Goal: Task Accomplishment & Management: Complete application form

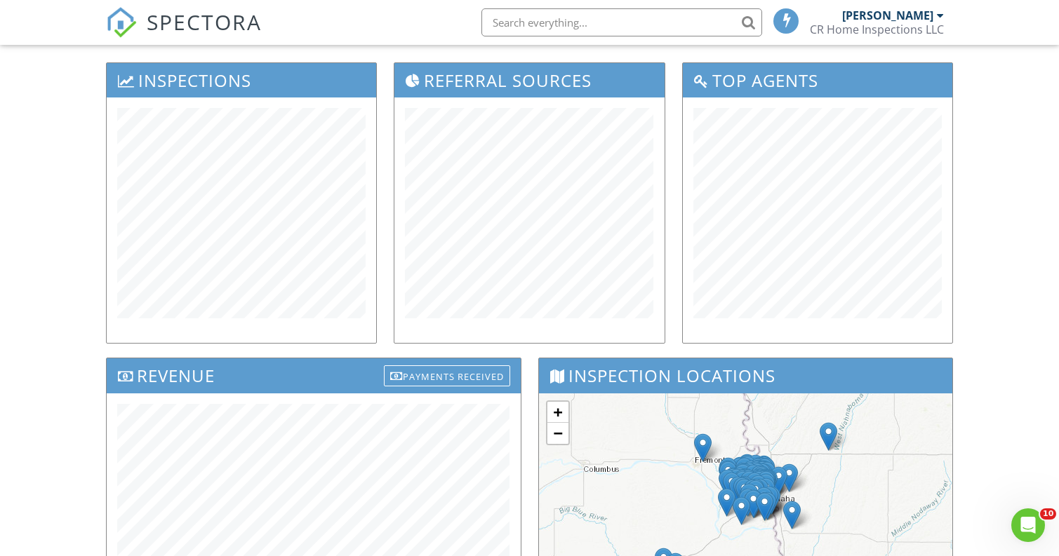
click at [160, 18] on span "SPECTORA" at bounding box center [204, 21] width 115 height 29
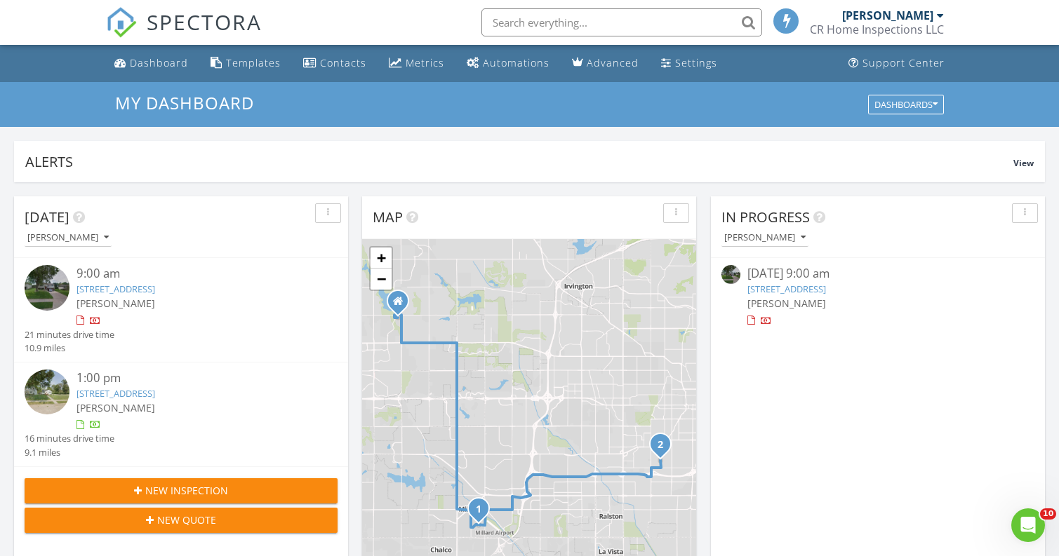
click at [143, 288] on link "13555 Z St, Omaha, NE 68137" at bounding box center [115, 289] width 79 height 13
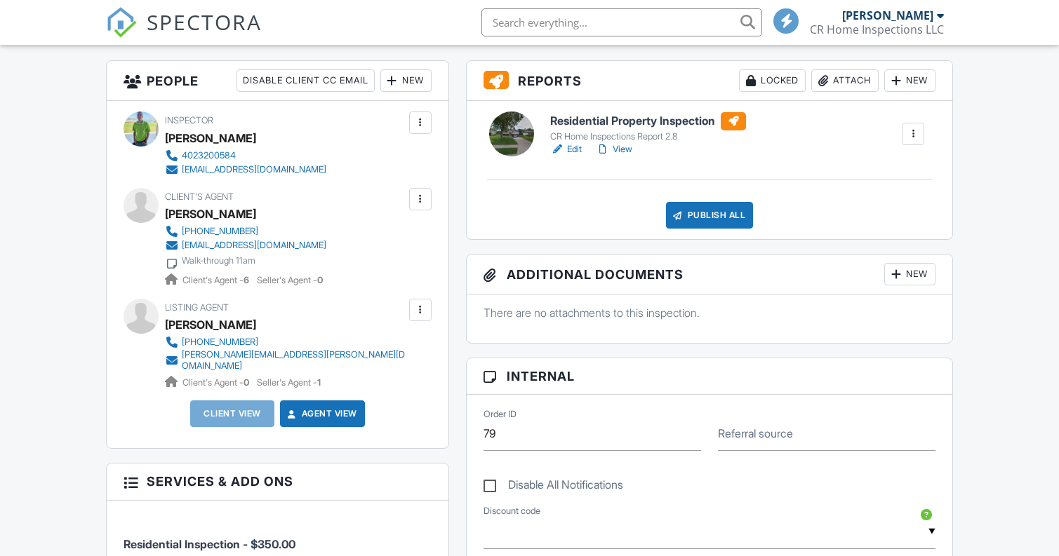
scroll to position [289, 0]
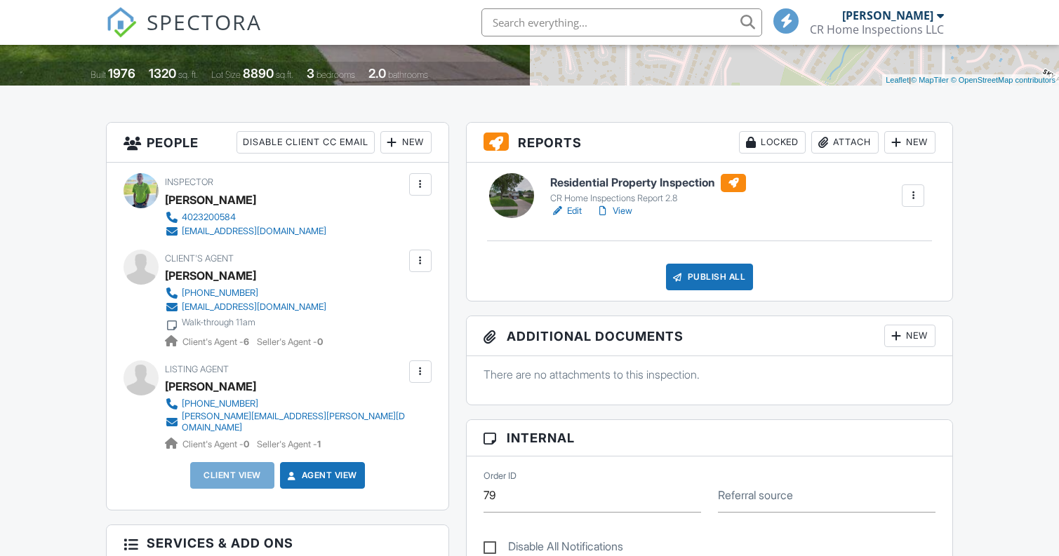
click at [412, 142] on div "New" at bounding box center [405, 142] width 51 height 22
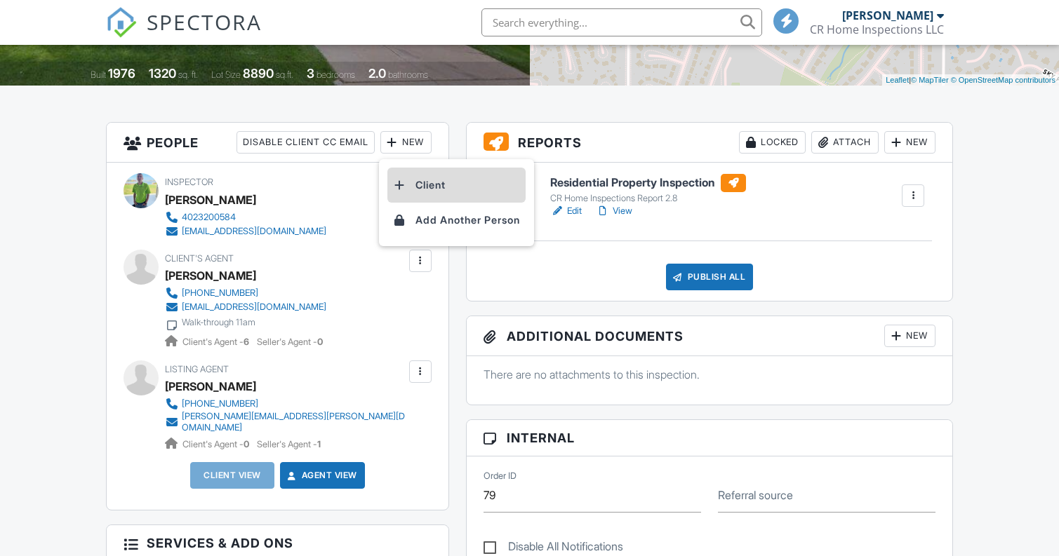
click at [420, 192] on li "Client" at bounding box center [456, 185] width 138 height 35
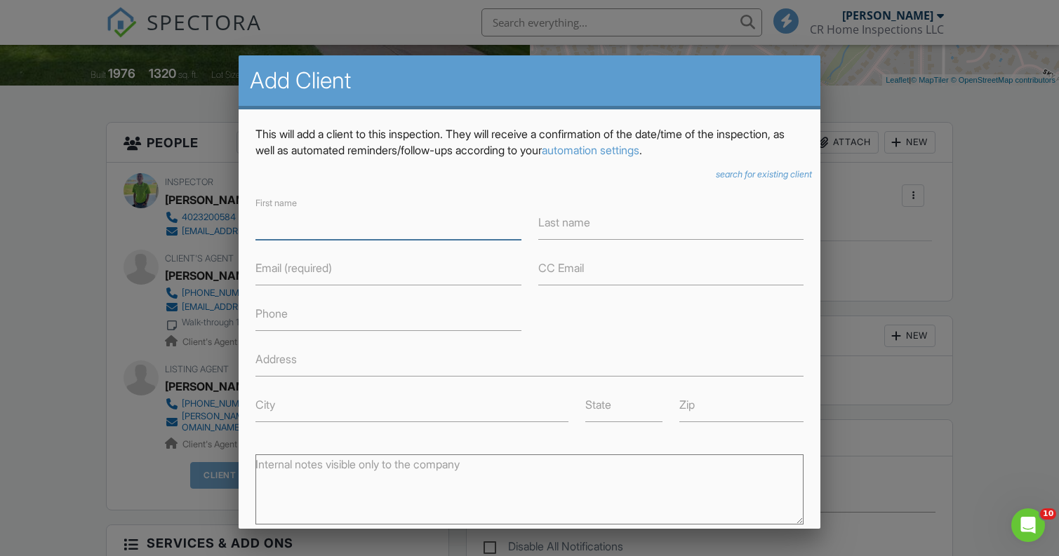
scroll to position [0, 0]
type input "C"
type input "Oscar"
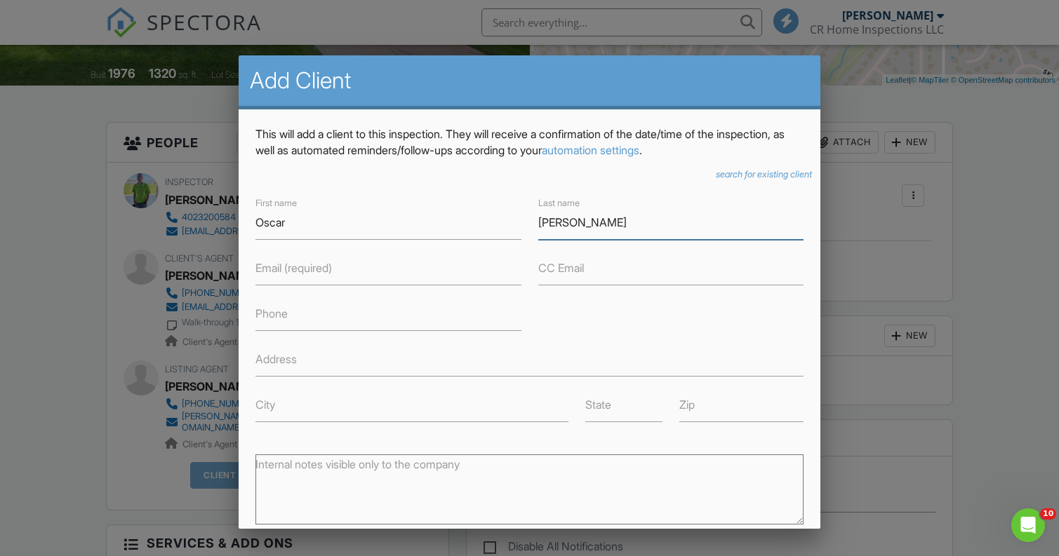
type input "Duran"
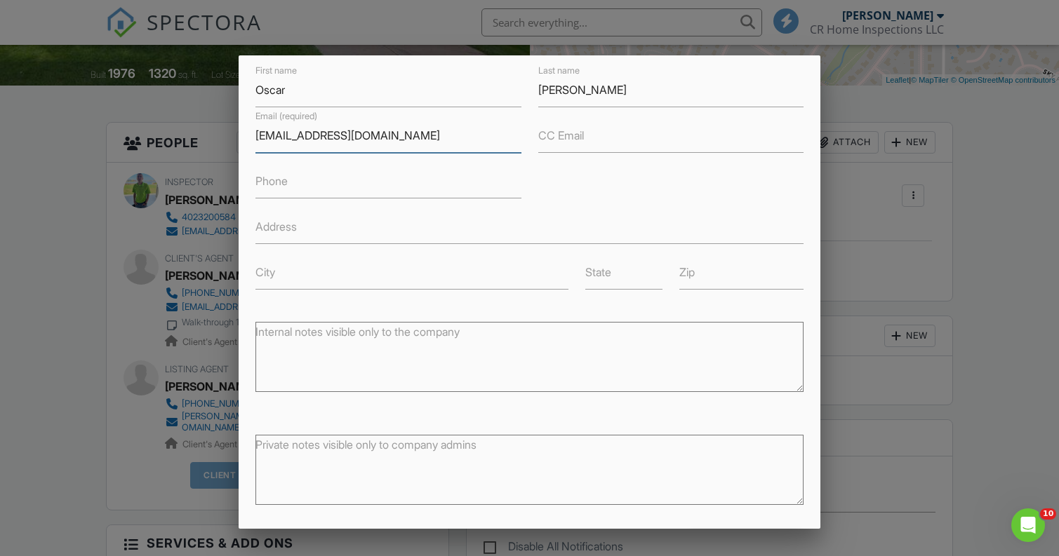
scroll to position [151, 0]
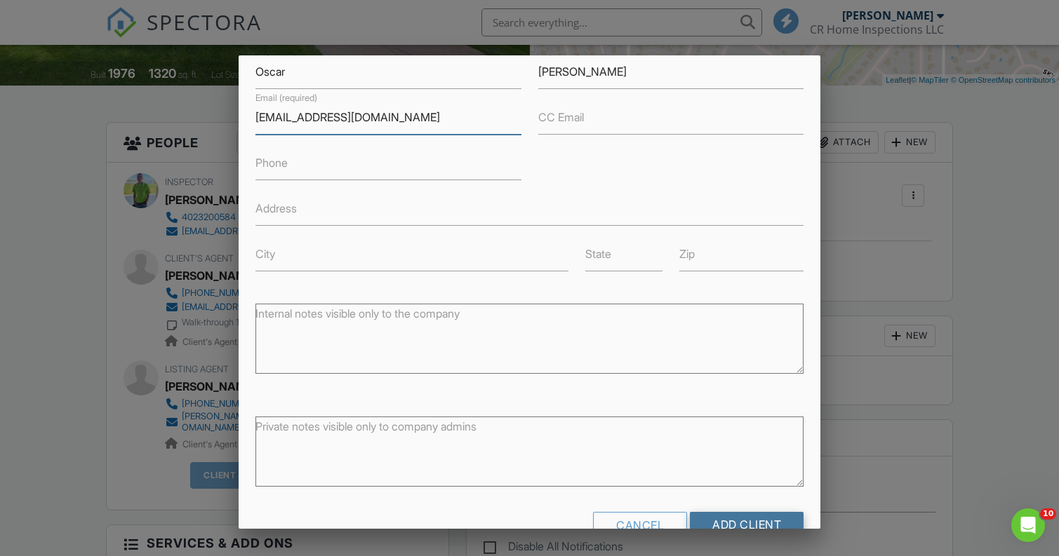
type input "oscarduran63@yahoo.com"
click at [742, 514] on input "Add Client" at bounding box center [747, 524] width 114 height 25
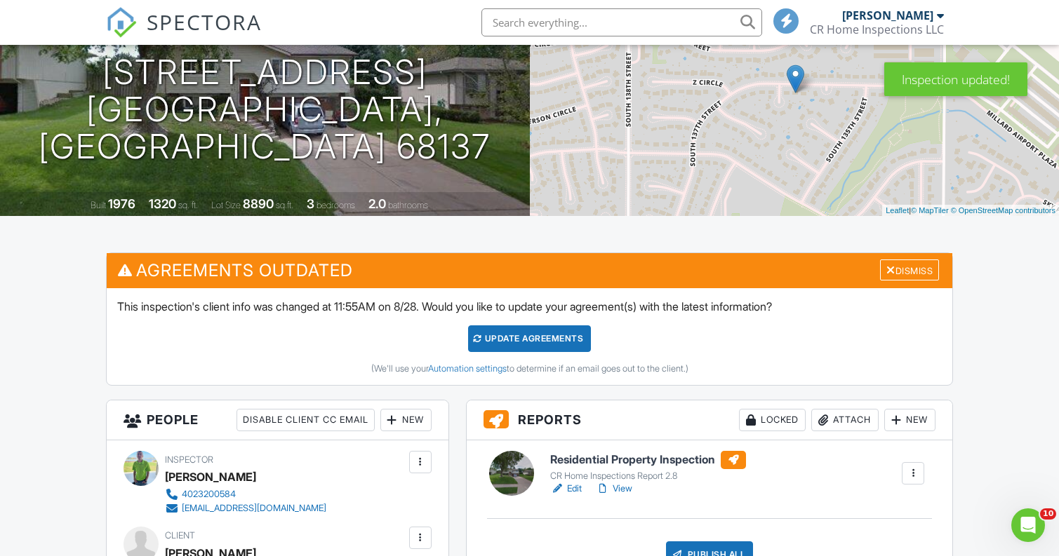
click at [501, 339] on div "Update Agreements" at bounding box center [529, 339] width 123 height 27
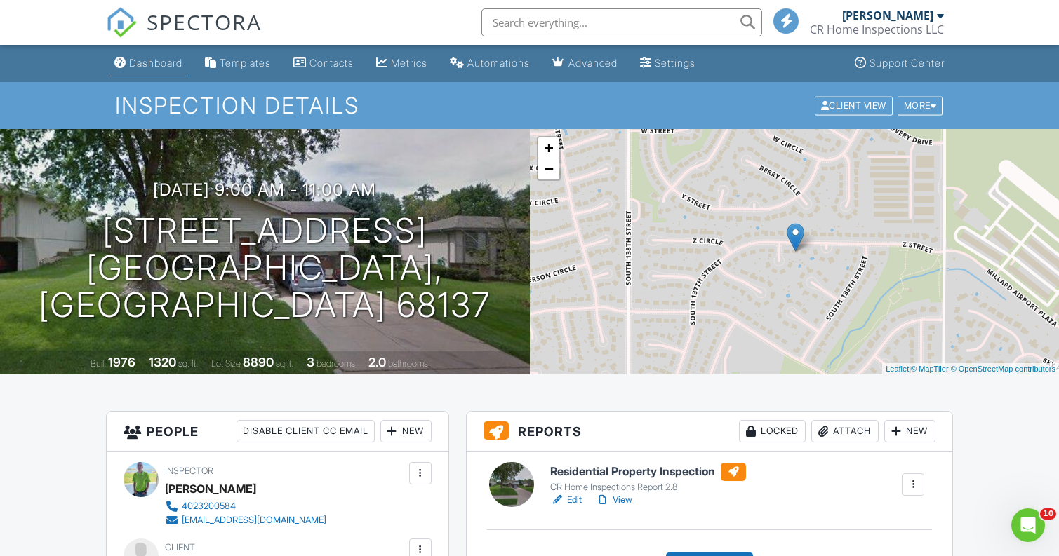
click at [156, 59] on div "Dashboard" at bounding box center [155, 63] width 53 height 12
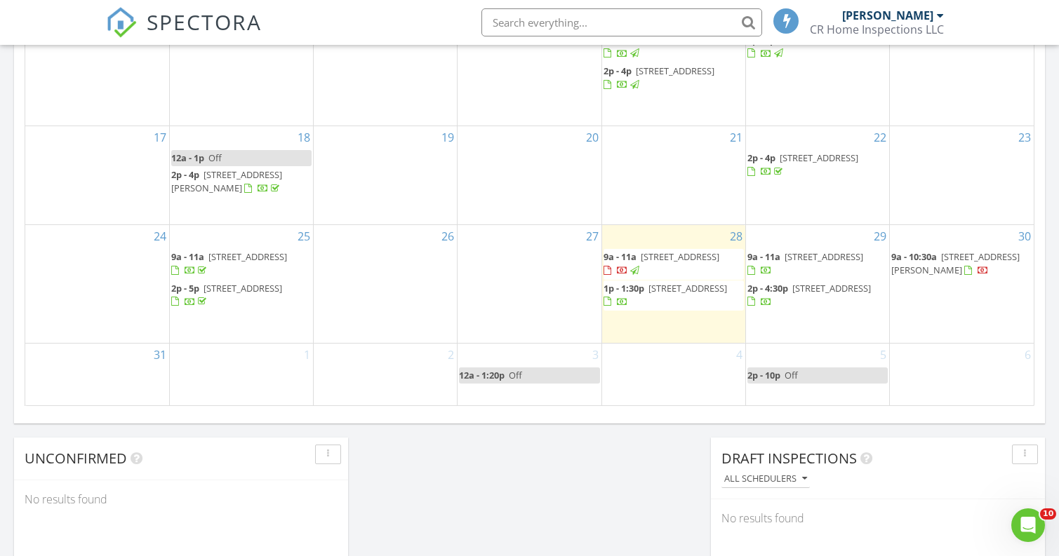
scroll to position [882, 0]
click at [848, 284] on span "1311 S 162nd Ave, Omaha 68130" at bounding box center [831, 287] width 79 height 13
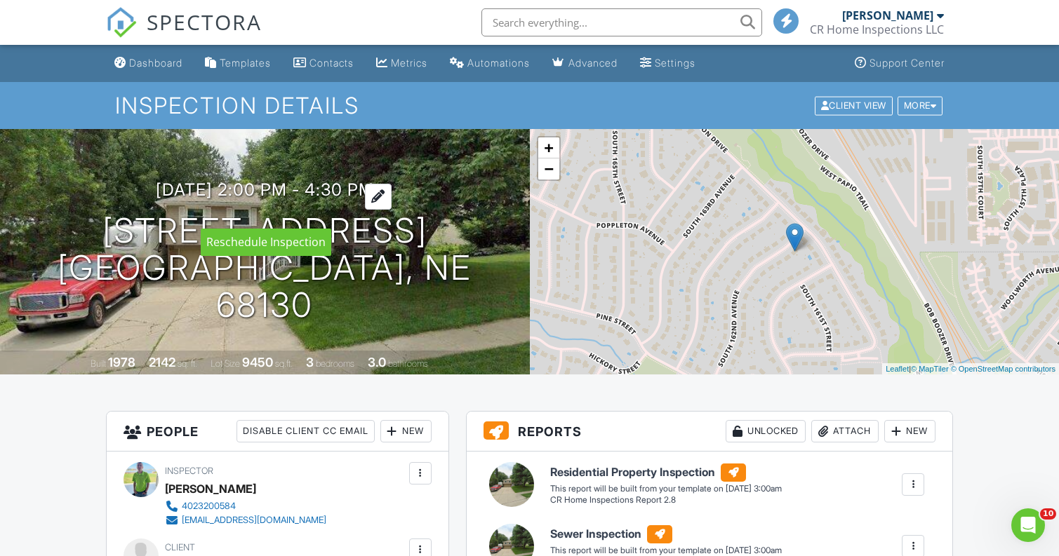
click at [391, 205] on div at bounding box center [378, 197] width 27 height 26
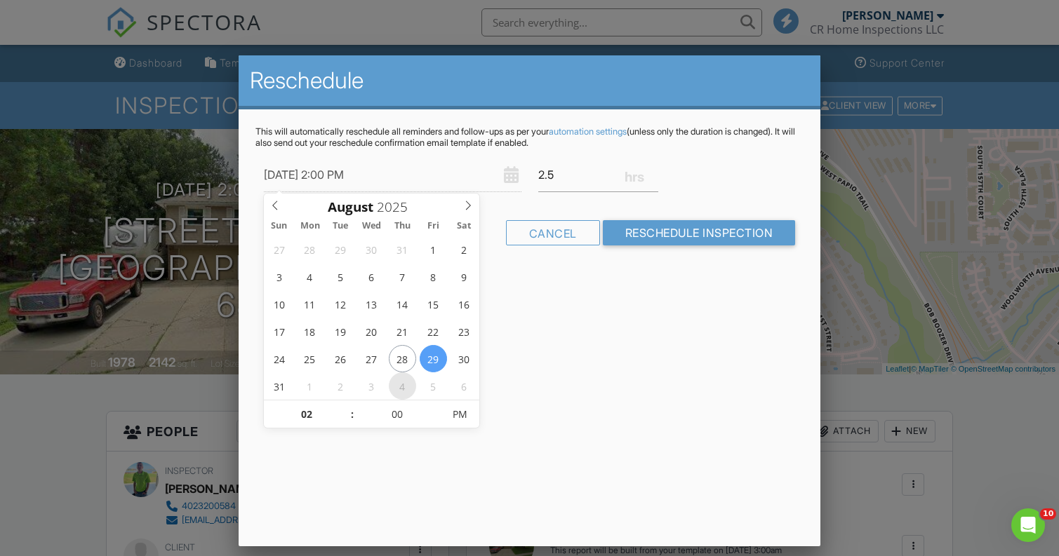
type input "[DATE] 2:00 PM"
click at [547, 270] on div "This will automatically reschedule all reminders and follow-ups as per your aut…" at bounding box center [530, 198] width 582 height 178
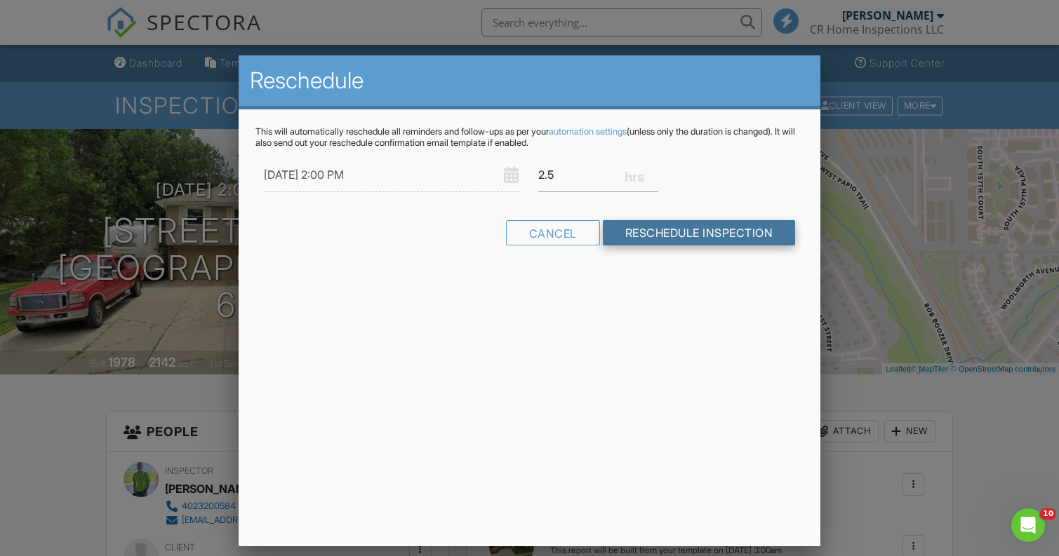
click at [663, 228] on input "Reschedule Inspection" at bounding box center [699, 232] width 193 height 25
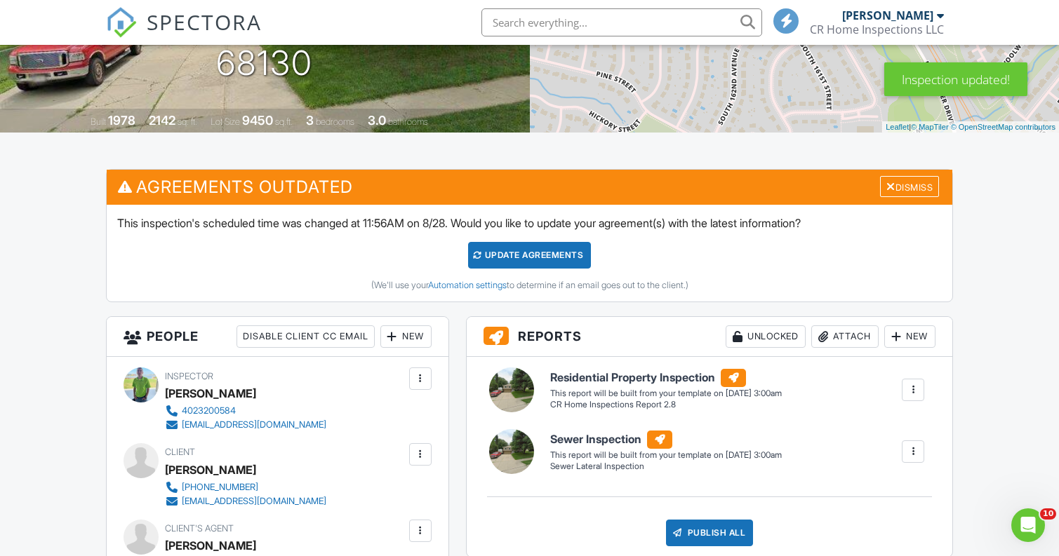
click at [537, 257] on div "Update Agreements" at bounding box center [529, 255] width 123 height 27
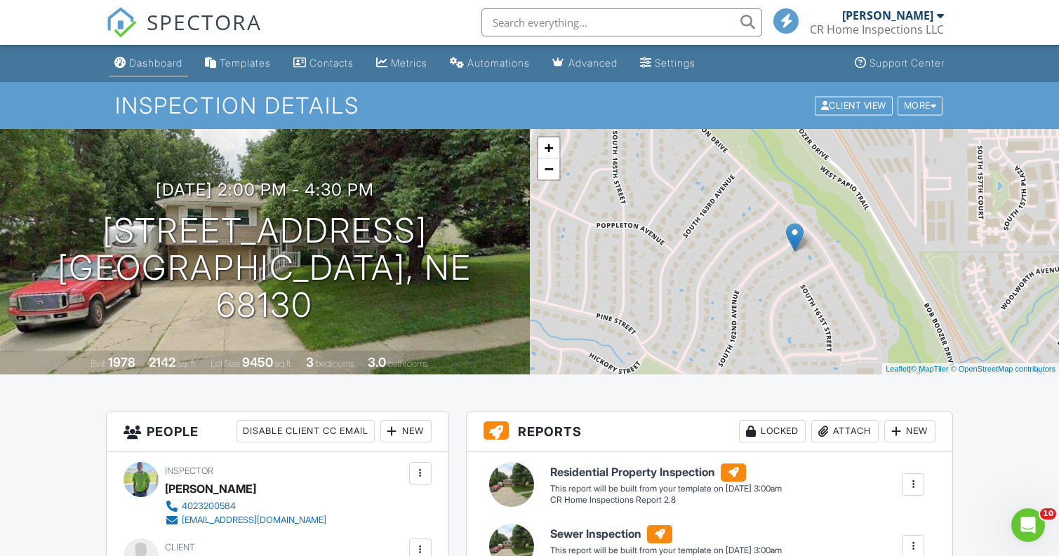
click at [178, 73] on link "Dashboard" at bounding box center [148, 64] width 79 height 26
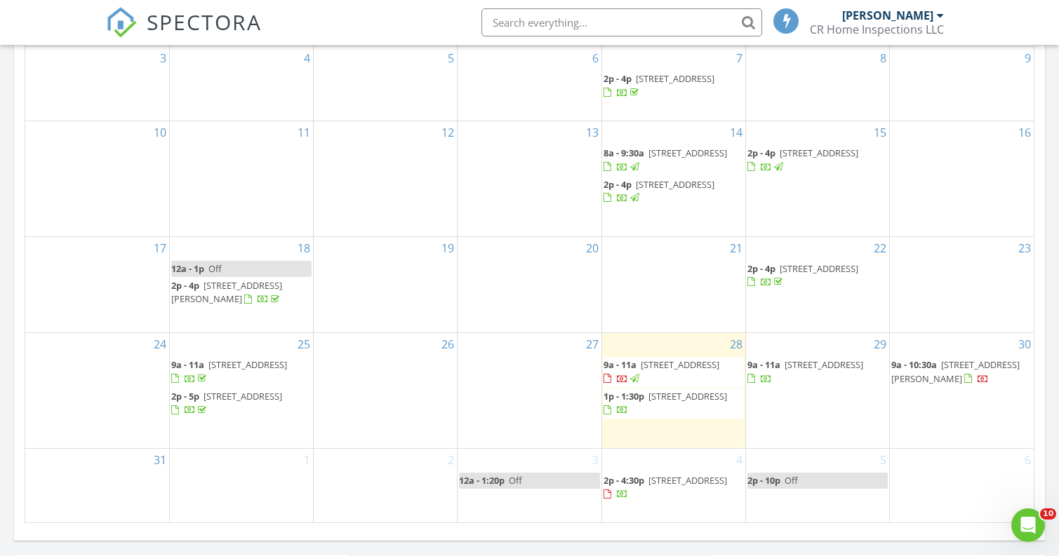
scroll to position [789, 0]
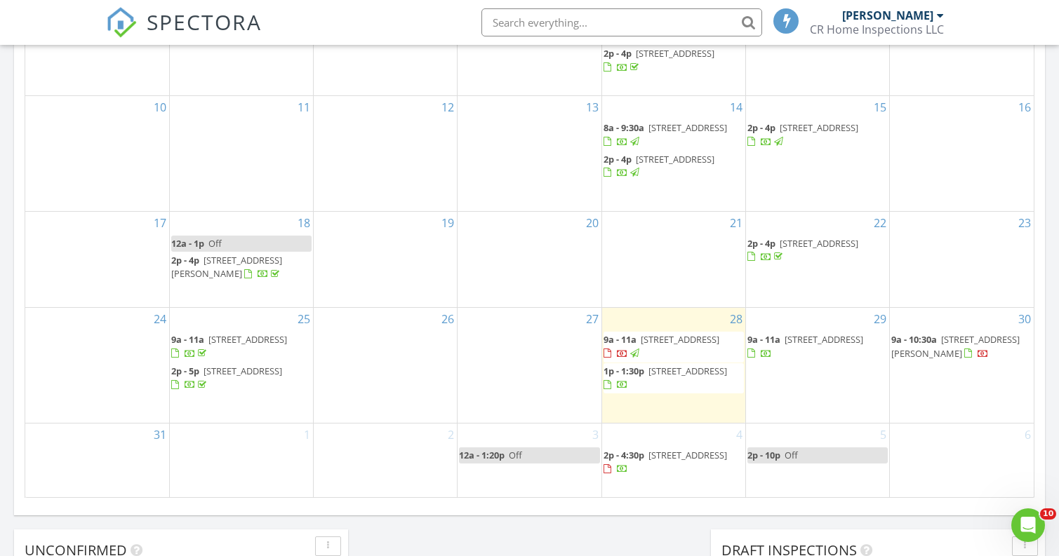
click at [812, 374] on div "29 9a - 11a 2913 Halifax Dr, Bellevue 68123" at bounding box center [817, 365] width 143 height 114
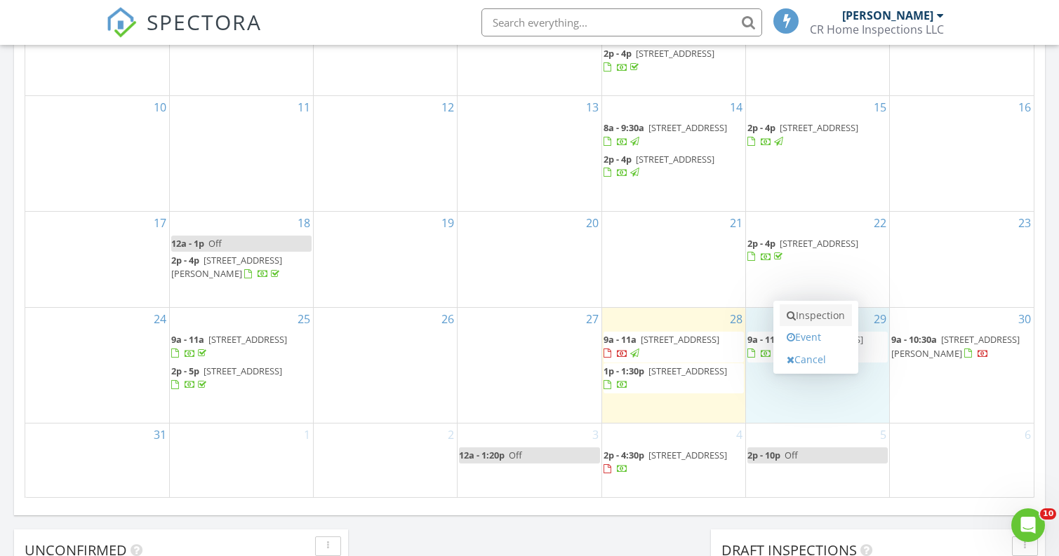
click at [824, 318] on link "Inspection" at bounding box center [815, 315] width 72 height 22
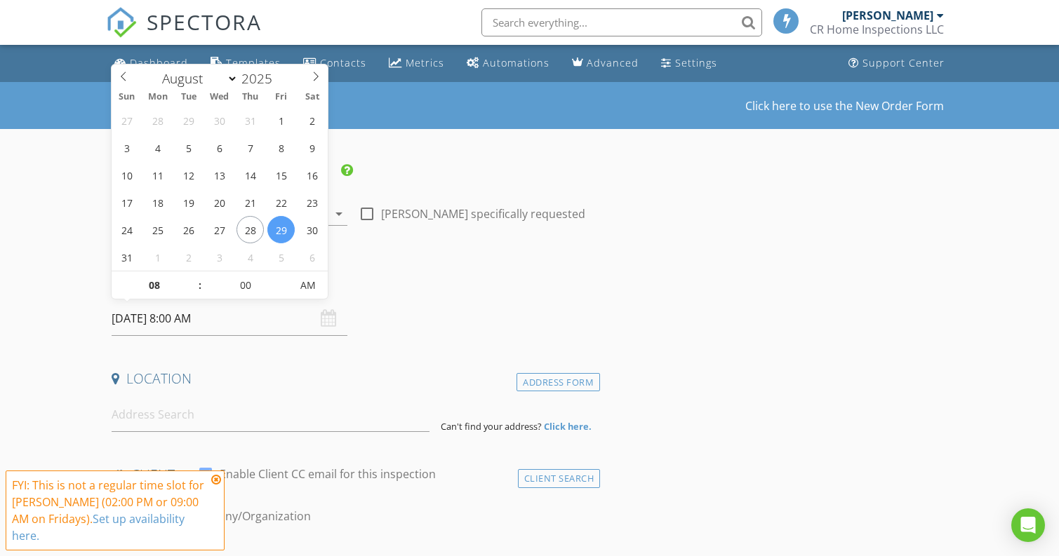
click at [192, 314] on input "[DATE] 8:00 AM" at bounding box center [230, 319] width 236 height 34
type input "09"
type input "[DATE] 9:00 AM"
click at [194, 276] on span at bounding box center [193, 279] width 10 height 14
type input "10"
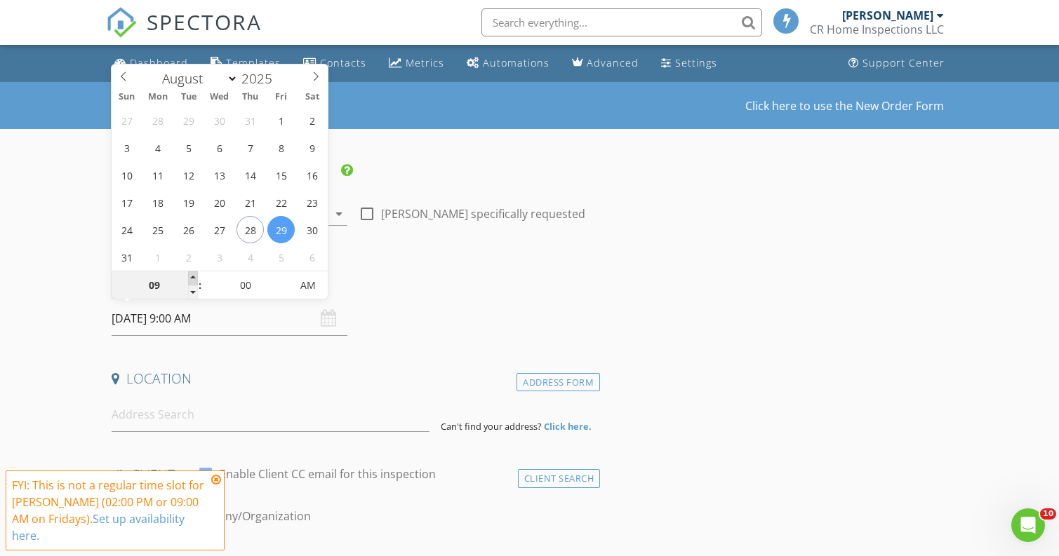
type input "[DATE] 10:00 AM"
click at [194, 276] on span at bounding box center [193, 279] width 10 height 14
type input "11"
type input "[DATE] 11:00 AM"
click at [194, 276] on span at bounding box center [193, 279] width 10 height 14
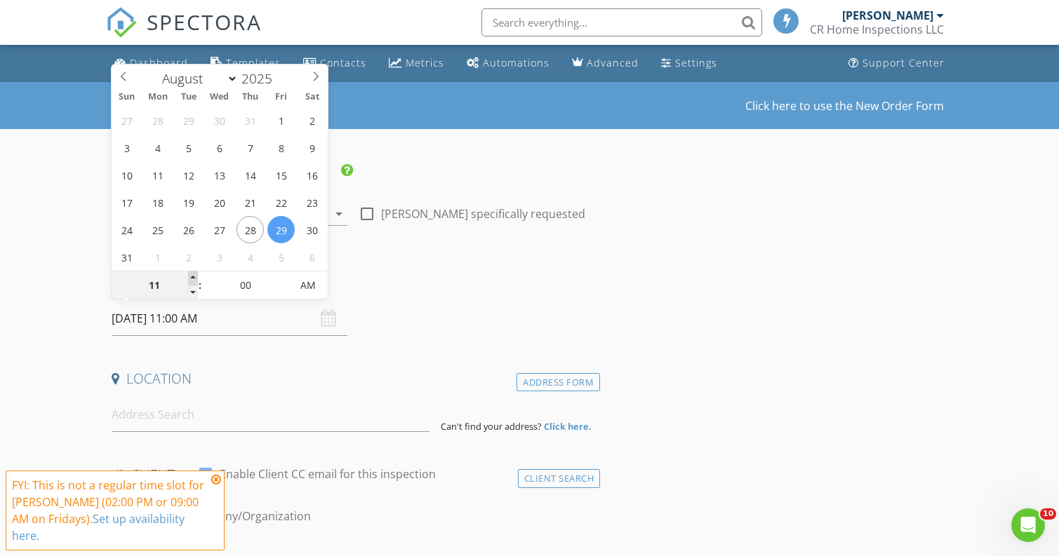
type input "12"
type input "08/29/2025 12:00 PM"
click at [194, 276] on span at bounding box center [193, 279] width 10 height 14
type input "01"
type input "[DATE] 1:00 PM"
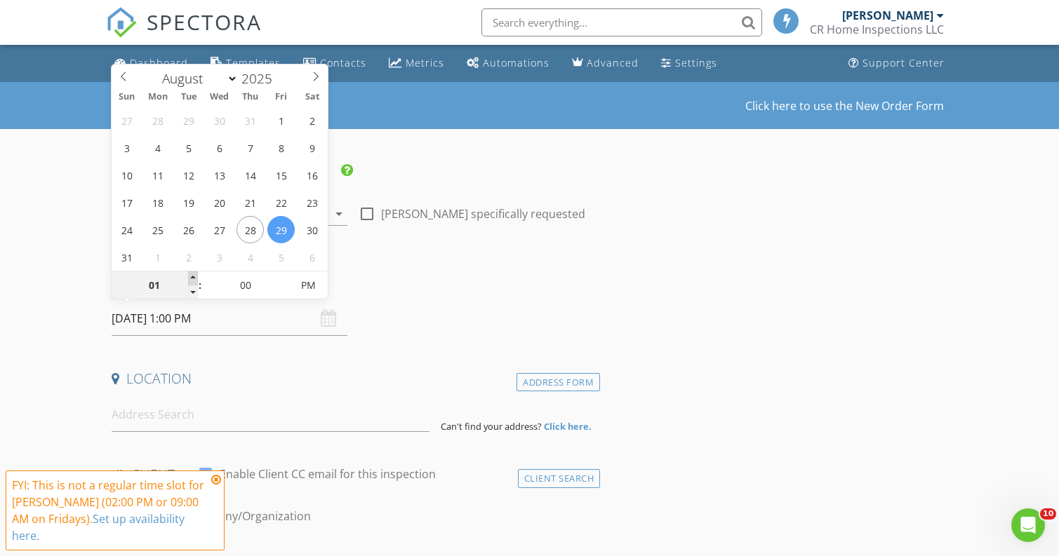
click at [194, 276] on span at bounding box center [193, 279] width 10 height 14
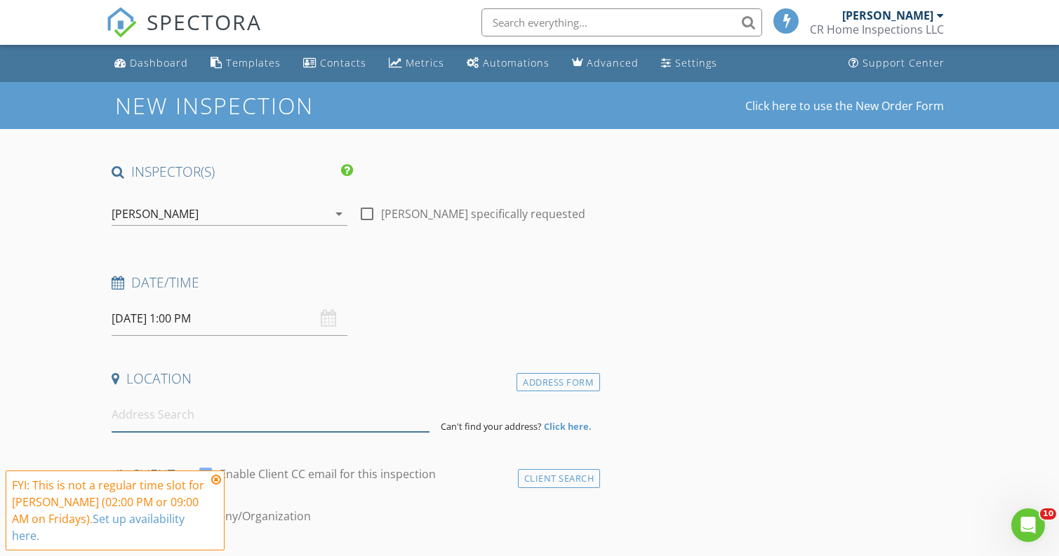
click at [210, 416] on input at bounding box center [271, 415] width 318 height 34
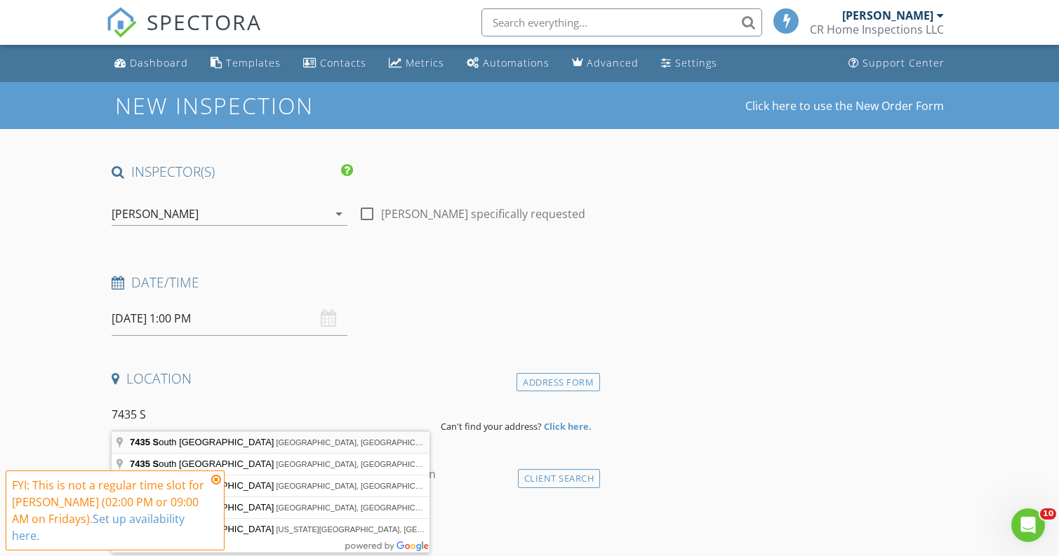
type input "7435 South 69th Street, La Vista, NE, USA"
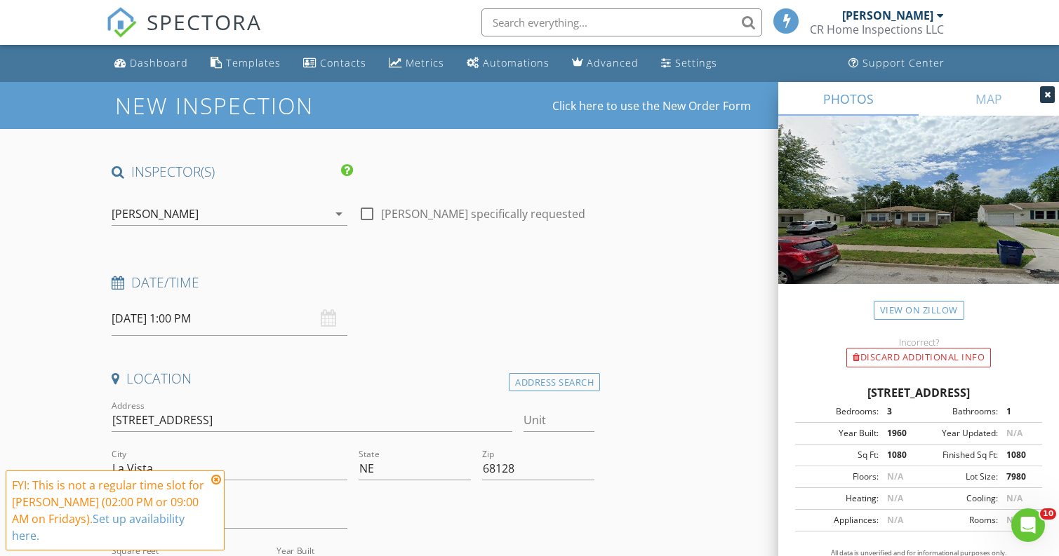
click at [216, 486] on icon at bounding box center [216, 479] width 10 height 11
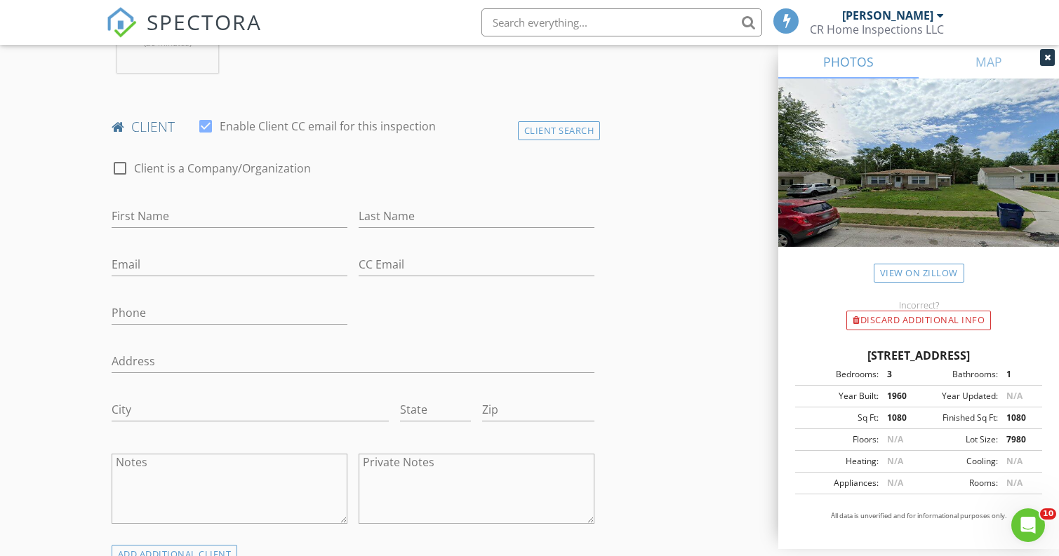
scroll to position [640, 0]
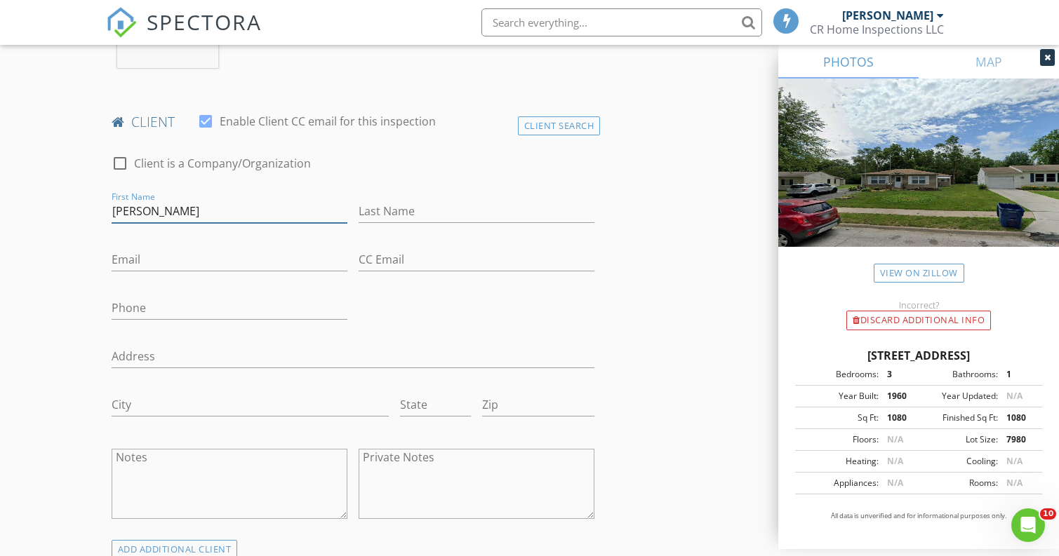
type input "Paul"
type input "Steffes"
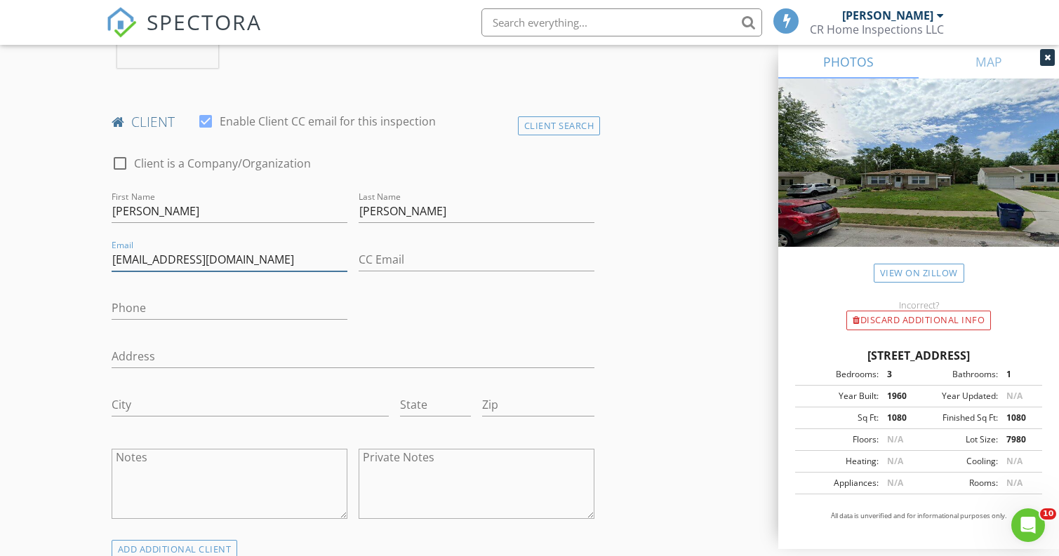
type input "stenel4@yahoo.com"
click at [387, 257] on input "CC Email" at bounding box center [477, 259] width 236 height 23
click at [251, 308] on input "Phone" at bounding box center [230, 311] width 236 height 23
type input "7"
type input "402-709-9768"
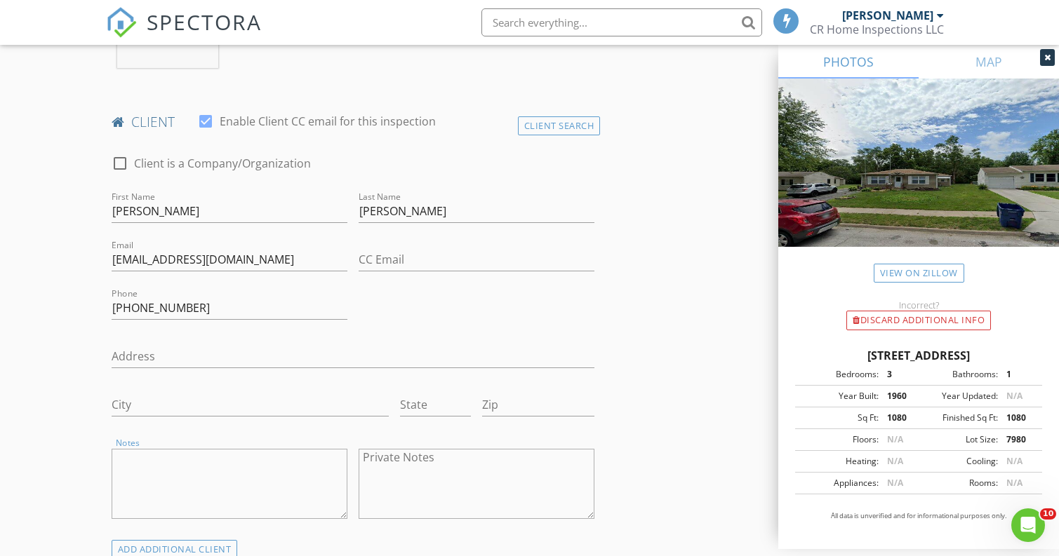
click at [170, 469] on textarea "Notes" at bounding box center [230, 484] width 236 height 70
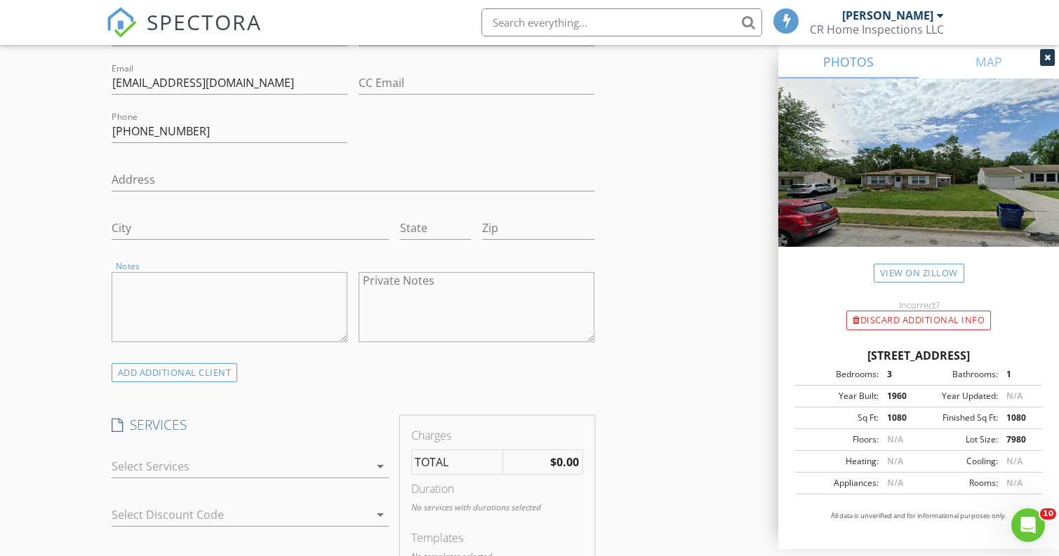
scroll to position [818, 0]
click at [239, 464] on div at bounding box center [240, 465] width 257 height 22
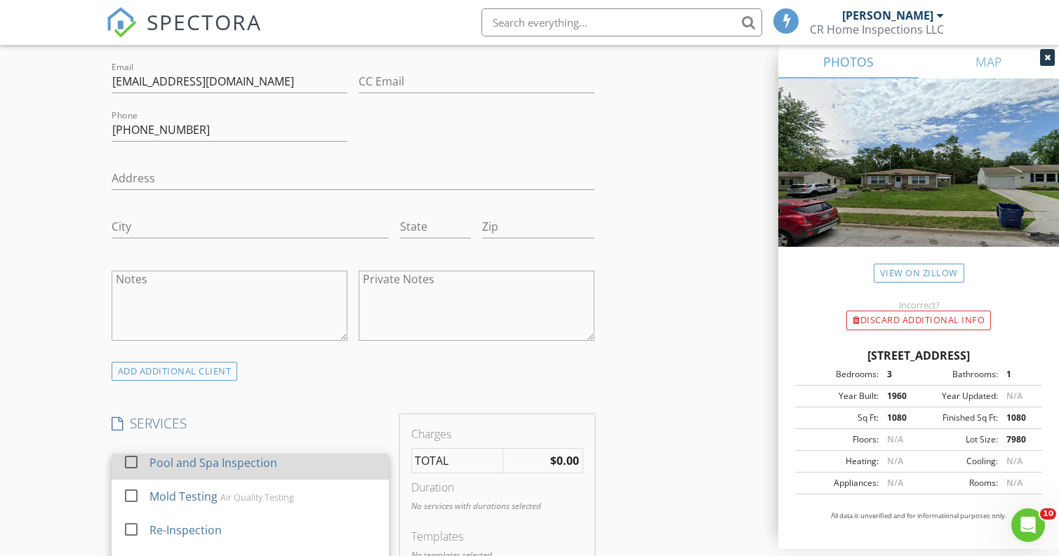
scroll to position [6, 0]
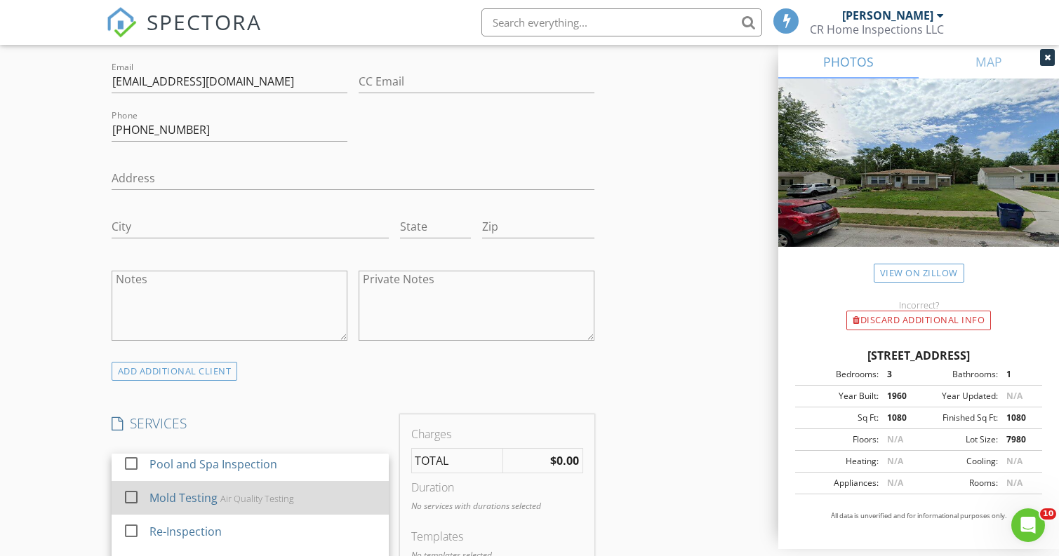
click at [233, 494] on div "Air Quality Testing" at bounding box center [257, 498] width 74 height 11
checkbox input "false"
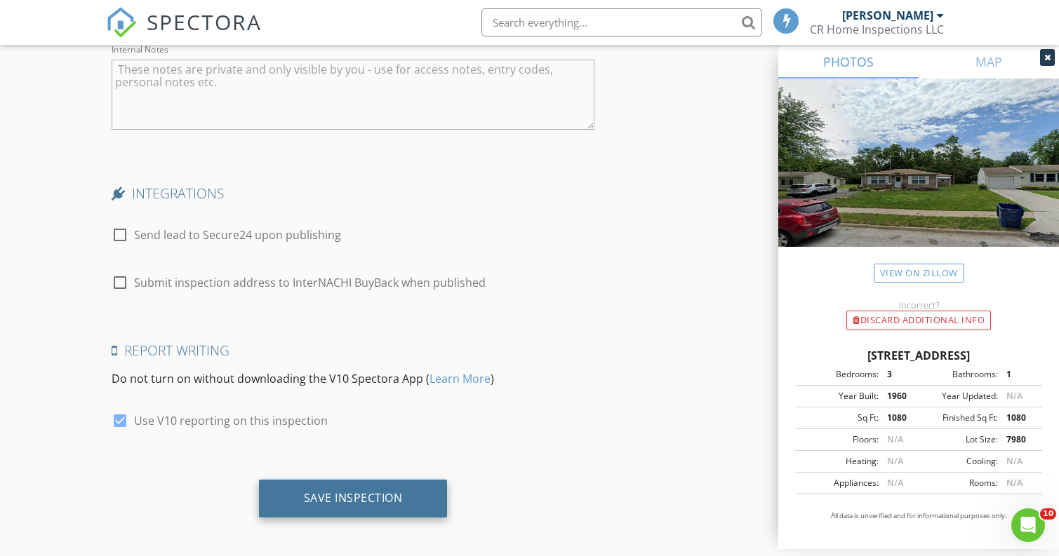
scroll to position [2146, 0]
click at [345, 495] on div "Save Inspection" at bounding box center [353, 499] width 99 height 14
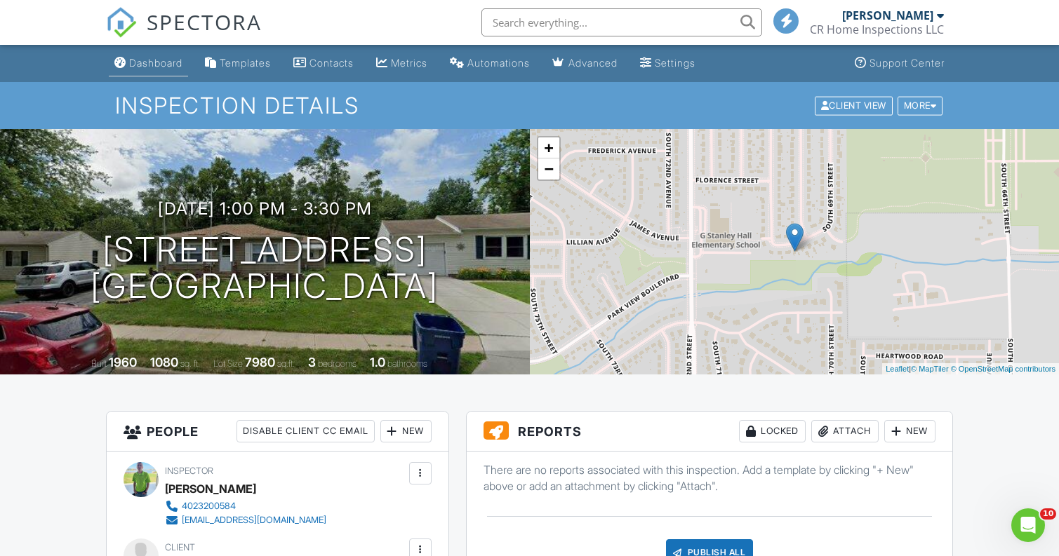
click at [165, 67] on div "Dashboard" at bounding box center [155, 63] width 53 height 12
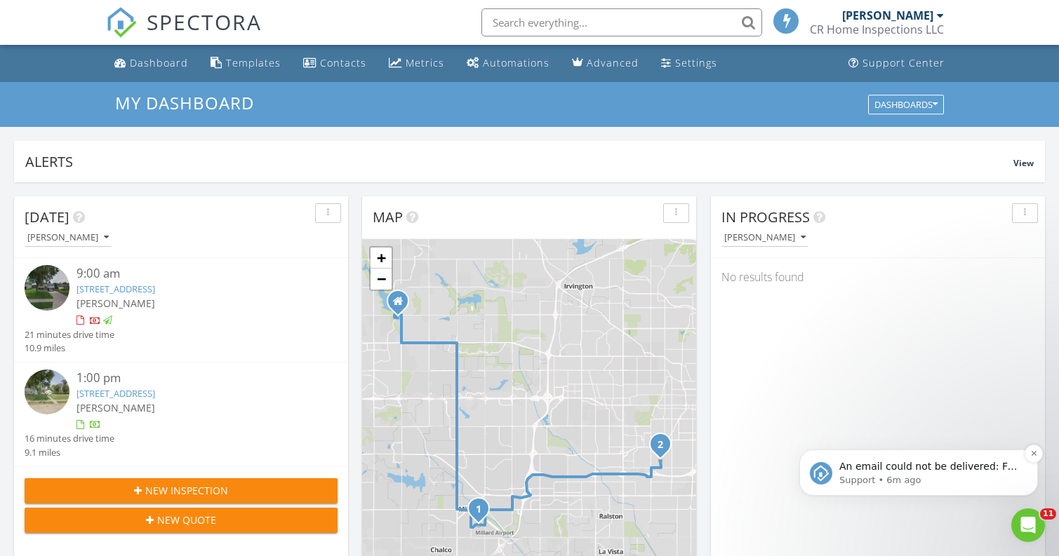
click at [894, 476] on p "Support • 6m ago" at bounding box center [929, 480] width 181 height 13
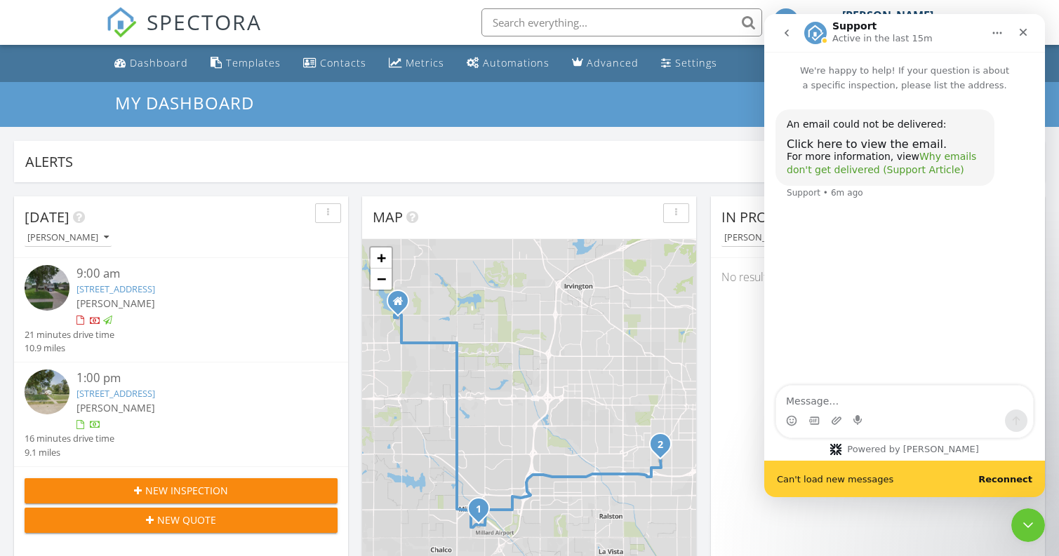
click at [877, 173] on link "Why emails don't get delivered (Support Article)" at bounding box center [880, 163] width 189 height 25
click at [493, 58] on div "Automations" at bounding box center [516, 62] width 67 height 13
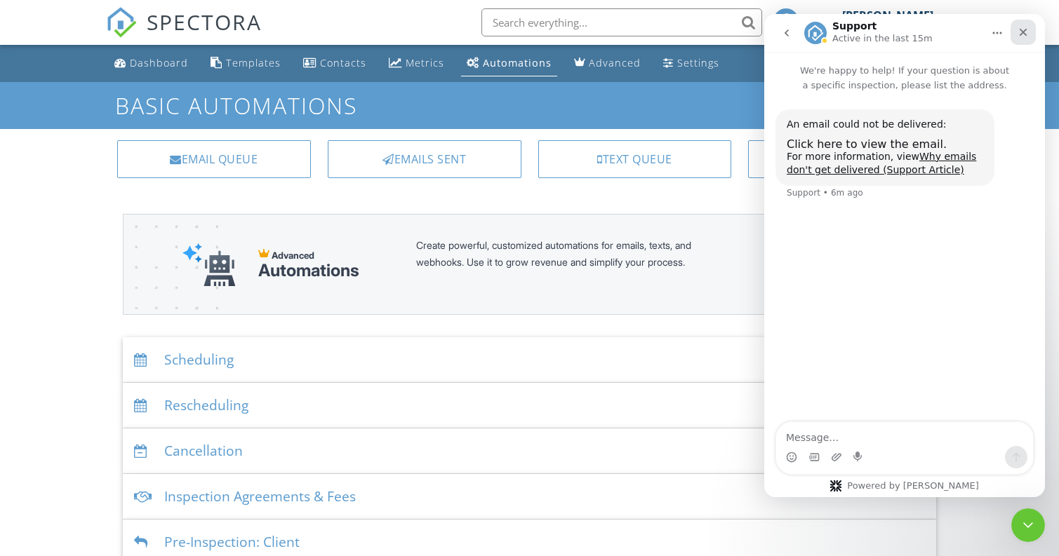
click at [1026, 31] on icon "Close" at bounding box center [1022, 32] width 11 height 11
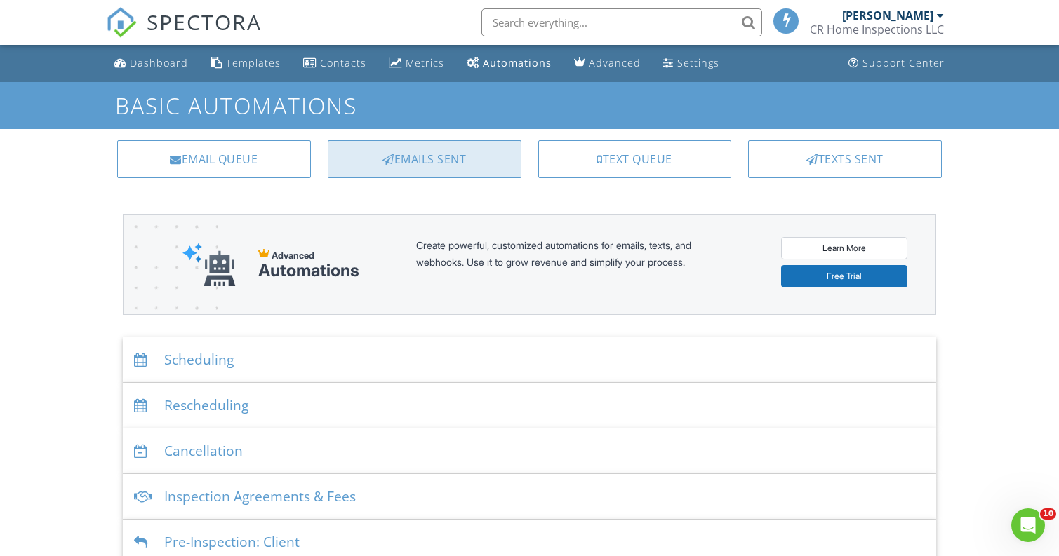
click at [455, 161] on div "Emails Sent" at bounding box center [425, 159] width 194 height 38
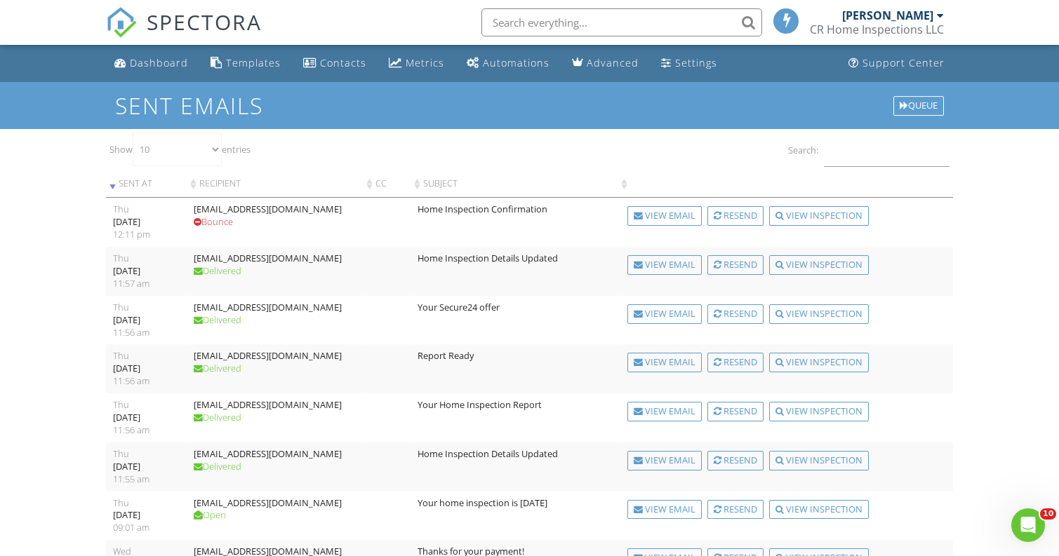
click at [227, 210] on div "[EMAIL_ADDRESS][DOMAIN_NAME]" at bounding box center [275, 209] width 163 height 13
click at [201, 212] on div "[EMAIL_ADDRESS][DOMAIN_NAME]" at bounding box center [275, 209] width 163 height 13
click at [562, 15] on input "text" at bounding box center [621, 22] width 281 height 28
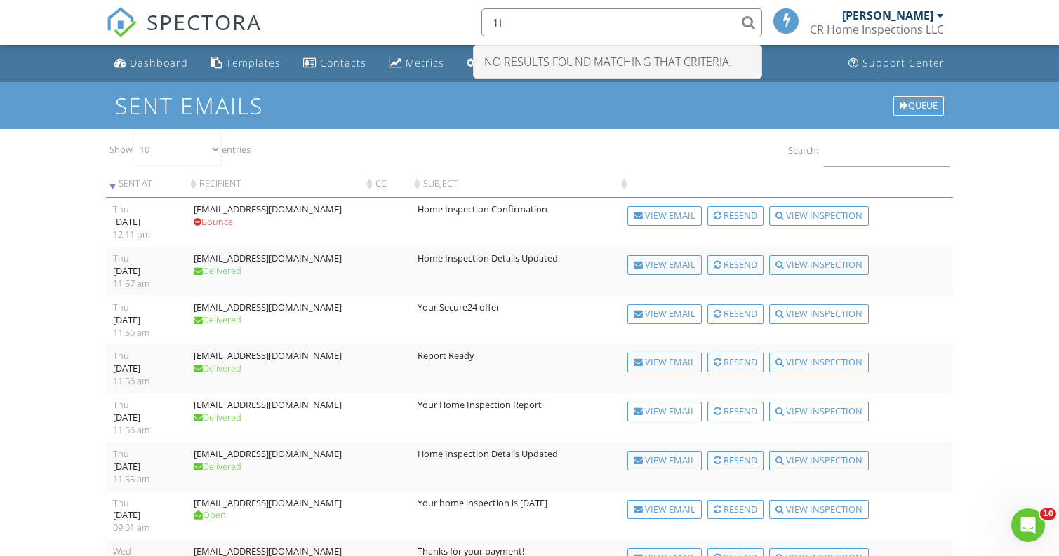
type input "1"
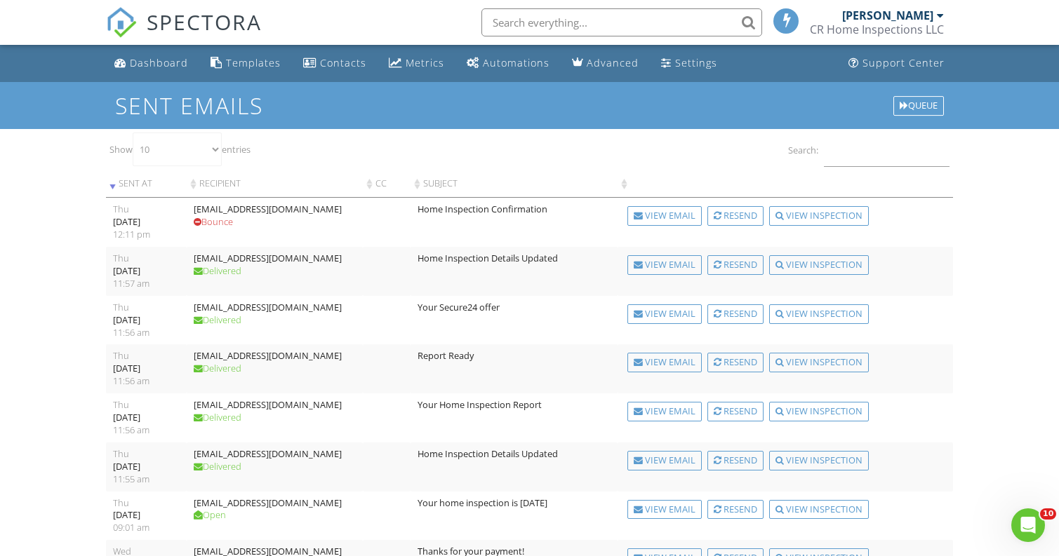
type input "l"
click at [516, 63] on div "Automations" at bounding box center [516, 62] width 67 height 13
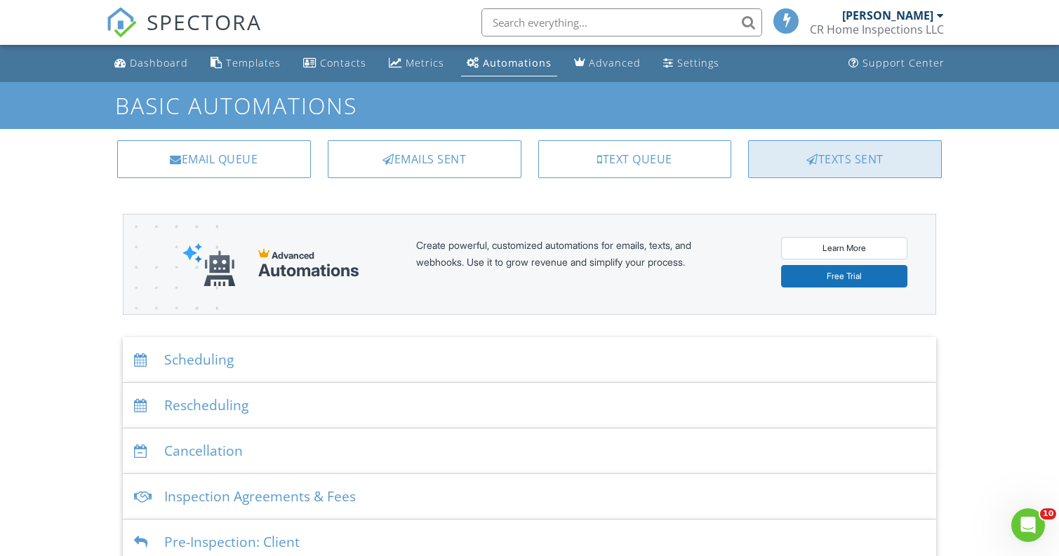
click at [809, 159] on div at bounding box center [812, 159] width 12 height 11
